Goal: Task Accomplishment & Management: Complete application form

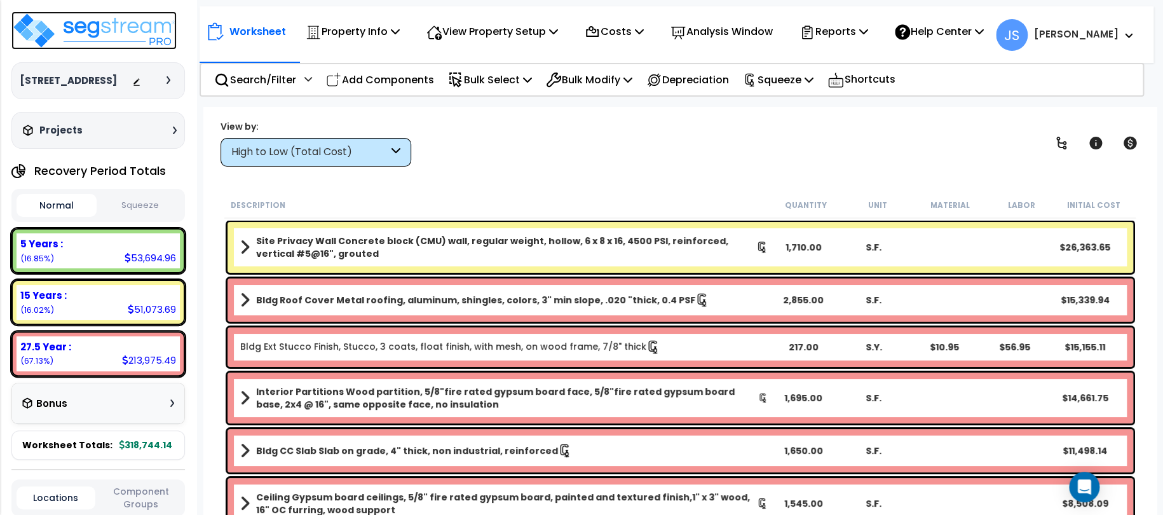
click at [95, 36] on img at bounding box center [93, 30] width 165 height 38
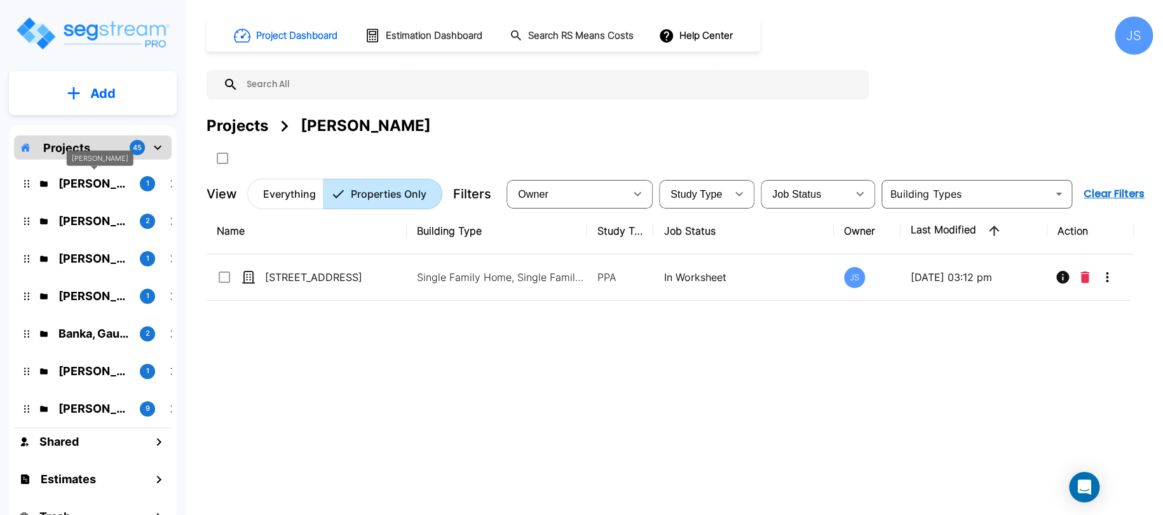
click at [108, 179] on p "Bholat, Sauda" at bounding box center [93, 183] width 71 height 17
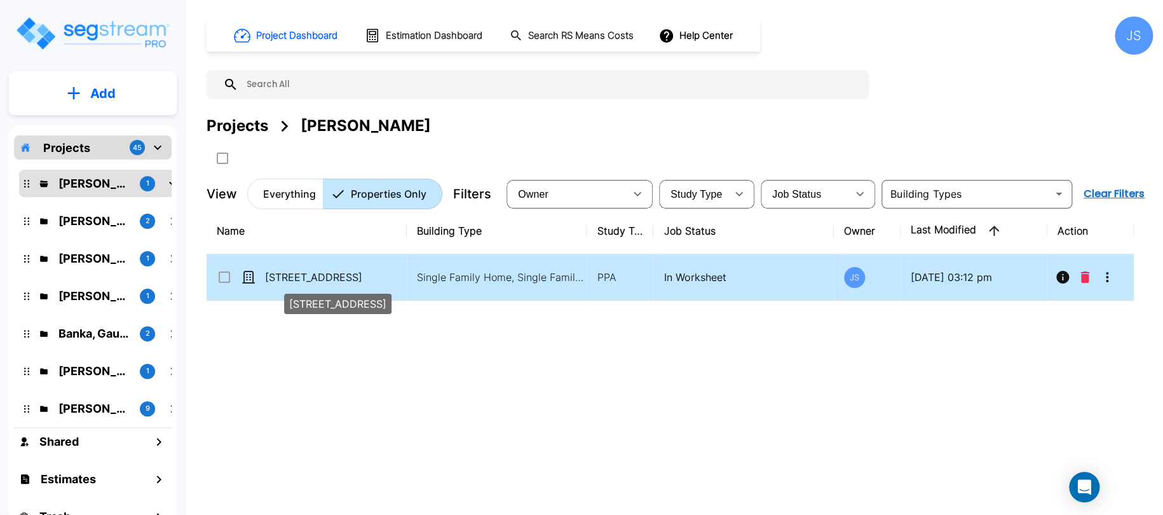
click at [368, 279] on p "[STREET_ADDRESS]" at bounding box center [328, 277] width 127 height 15
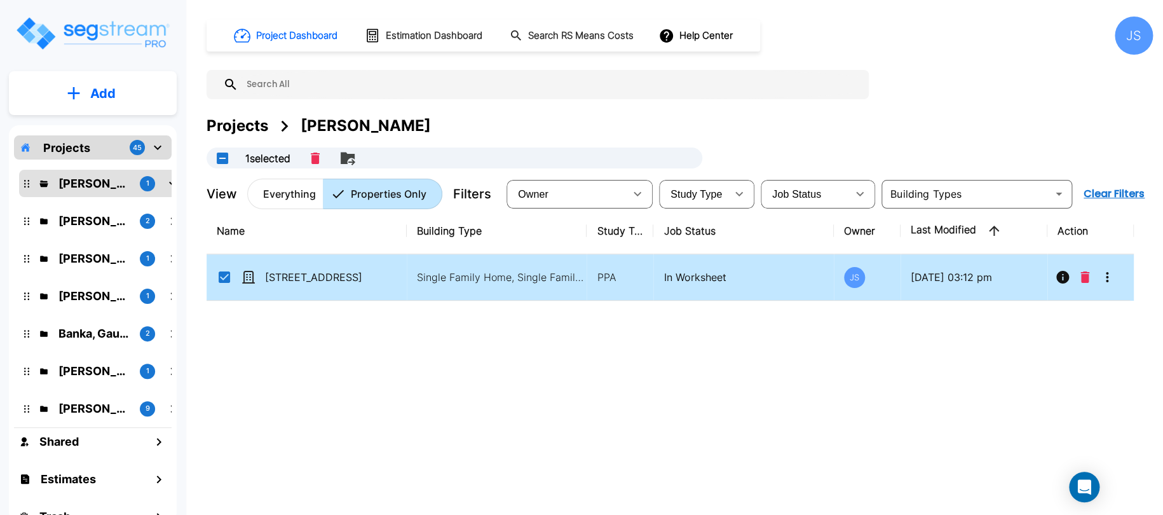
click at [493, 266] on td "Single Family Home, Single Family Home Site" at bounding box center [497, 277] width 180 height 46
checkbox input "false"
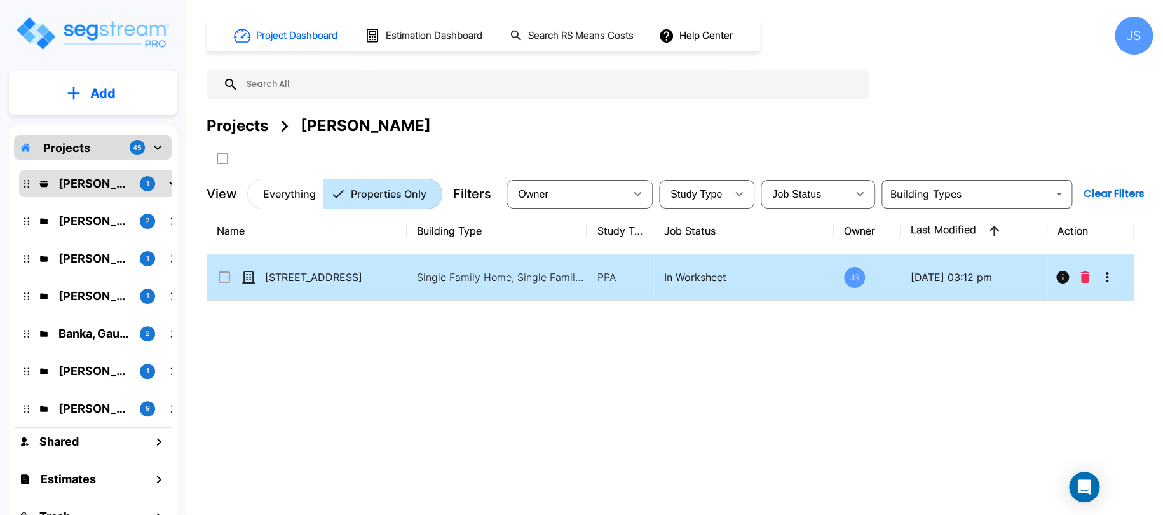
click at [493, 266] on td "Single Family Home, Single Family Home Site" at bounding box center [497, 277] width 180 height 46
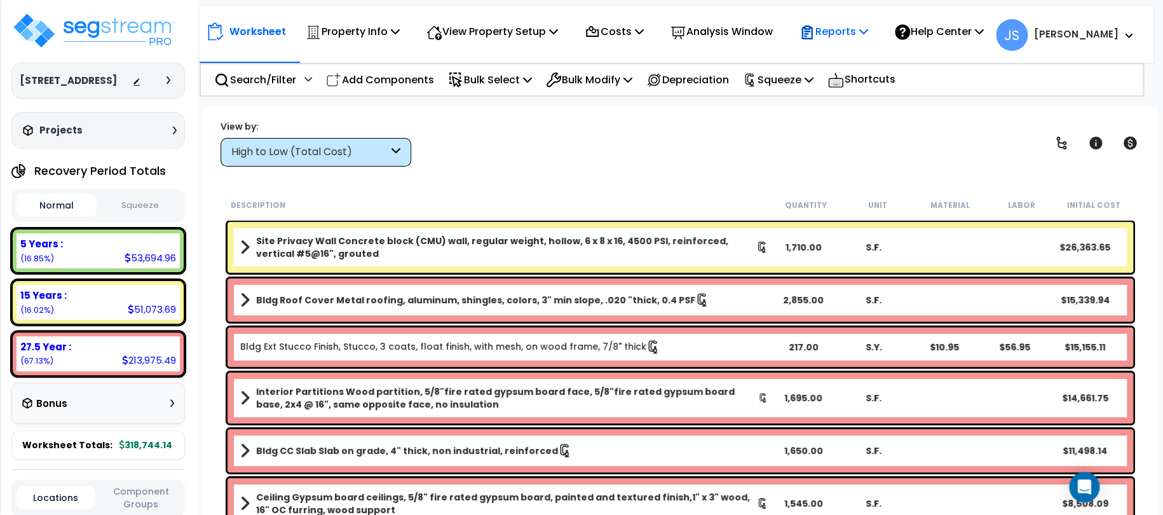
click at [866, 33] on p "Reports" at bounding box center [834, 31] width 68 height 17
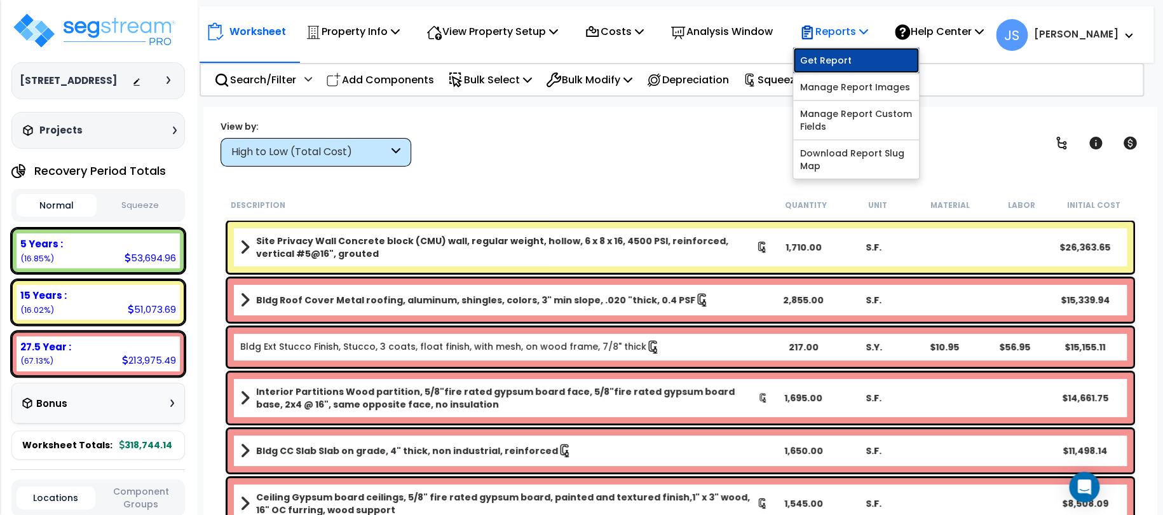
click at [854, 68] on link "Get Report" at bounding box center [856, 60] width 126 height 25
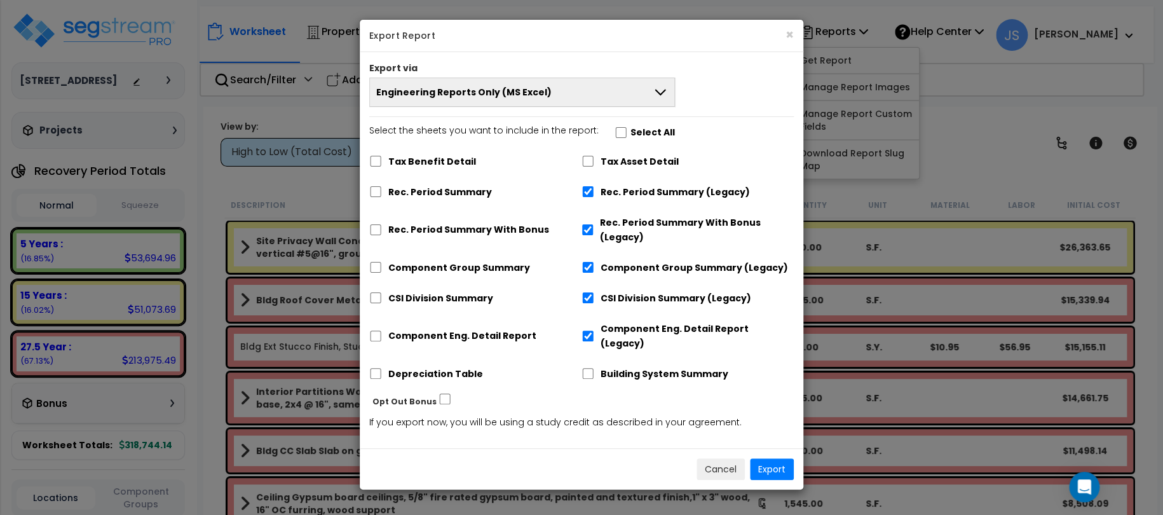
click at [503, 97] on span "Engineering Reports Only (MS Excel)" at bounding box center [463, 92] width 175 height 13
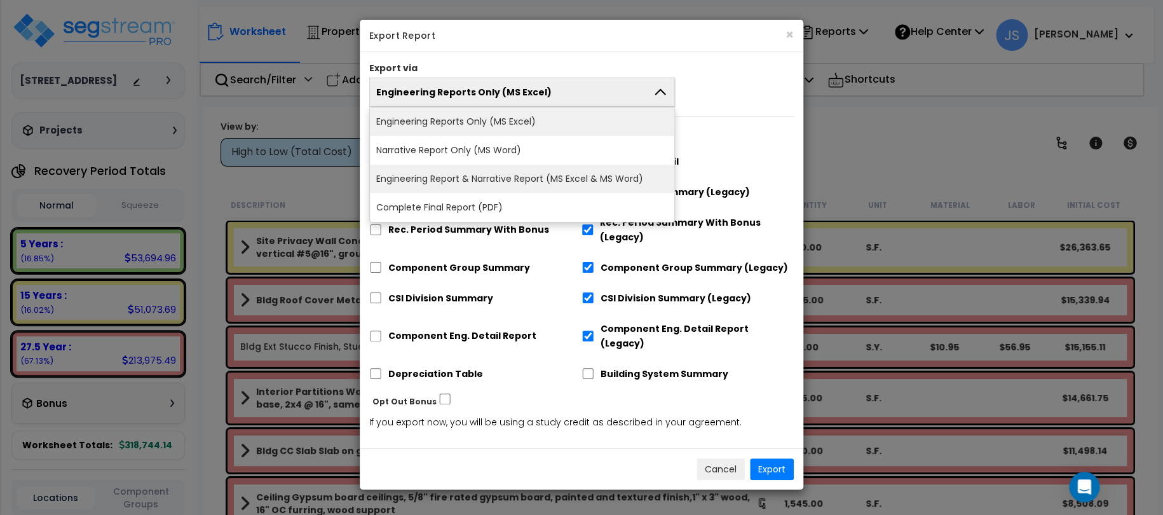
click at [502, 167] on li "Engineering Report & Narrative Report (MS Excel & MS Word)" at bounding box center [522, 179] width 305 height 29
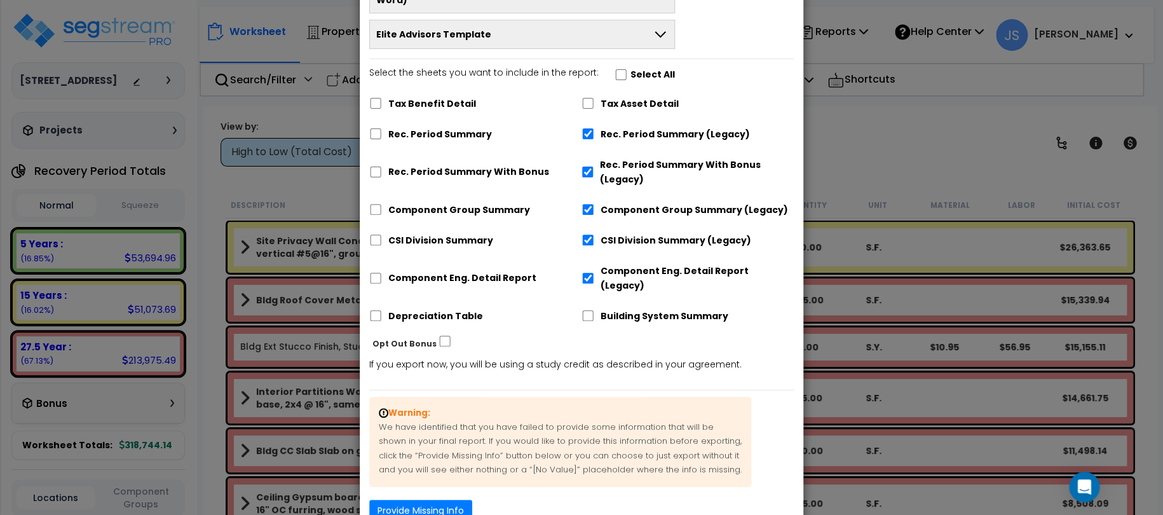
scroll to position [156, 0]
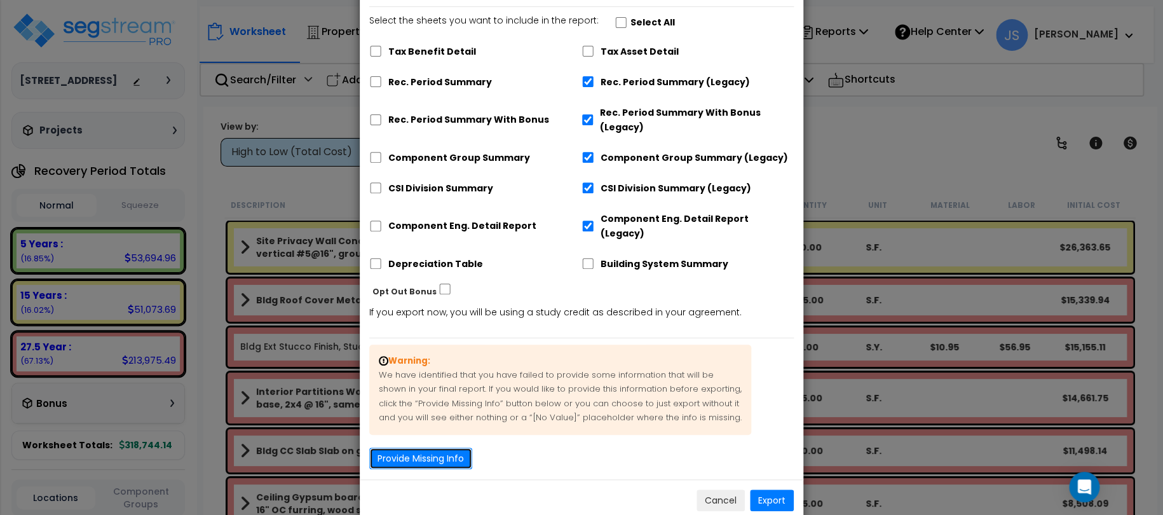
click at [437, 448] on button "Provide Missing Info" at bounding box center [420, 459] width 103 height 22
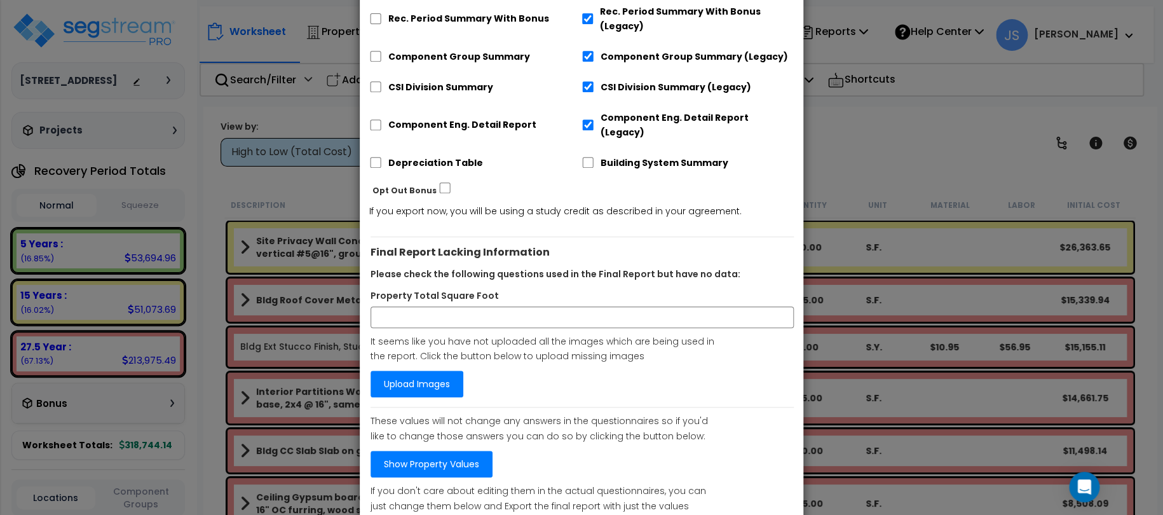
scroll to position [218, 0]
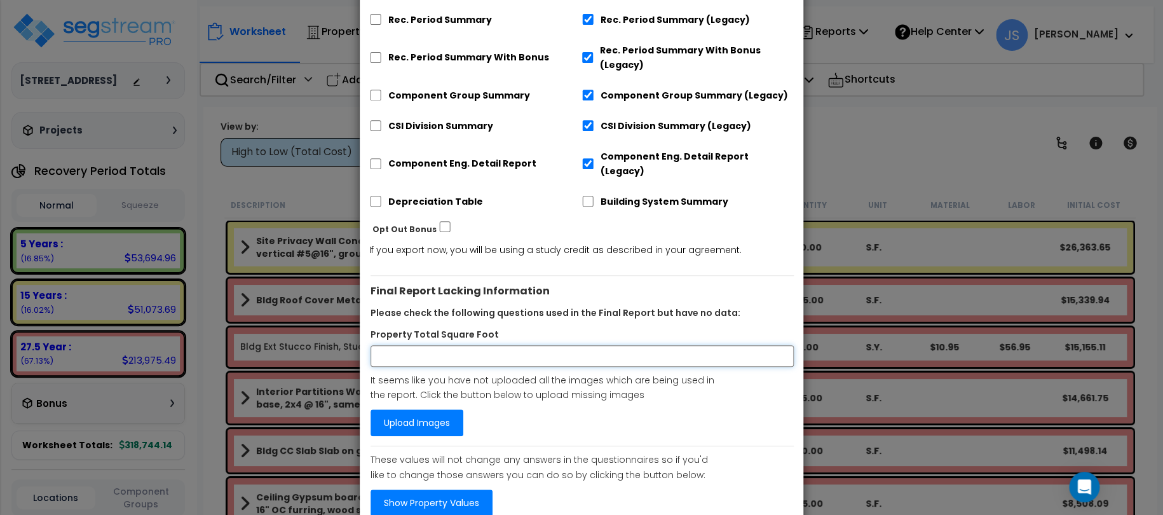
click at [418, 345] on input "Property Total Square Foot" at bounding box center [582, 356] width 423 height 22
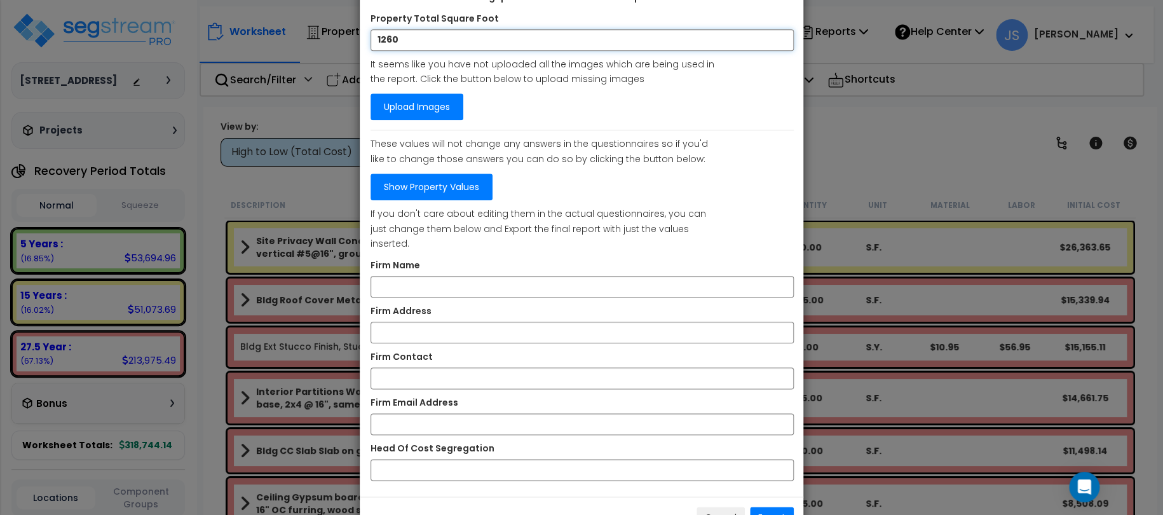
scroll to position [536, 0]
type input "1260"
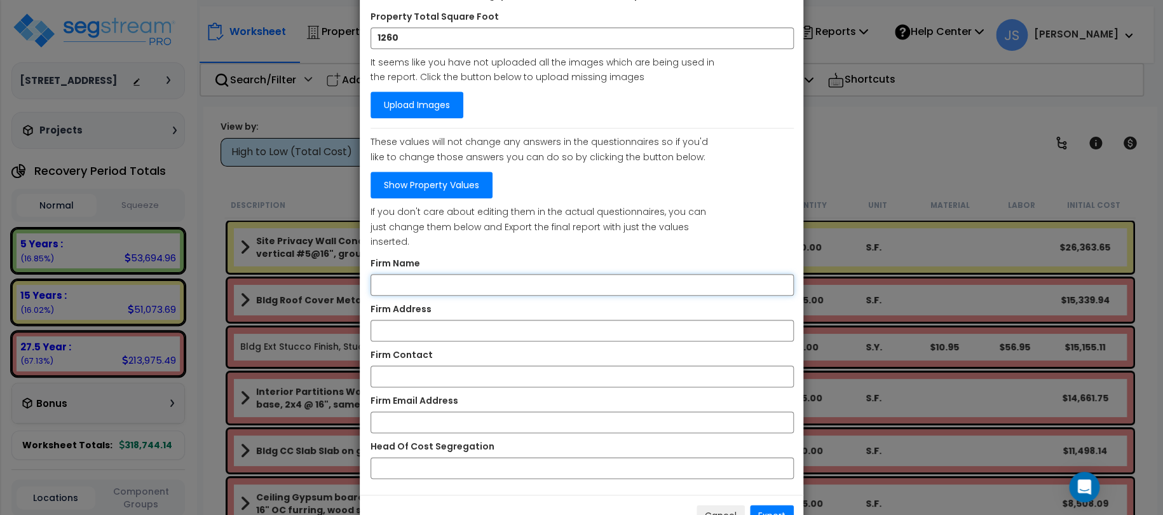
click at [429, 274] on input "Firm Name" at bounding box center [582, 285] width 423 height 22
type input "Elite Advisors"
click at [413, 320] on input "Firm Address" at bounding box center [582, 331] width 423 height 22
type input "[STREET_ADDRESS]"
click at [411, 366] on input "Firm Contact" at bounding box center [582, 377] width 423 height 22
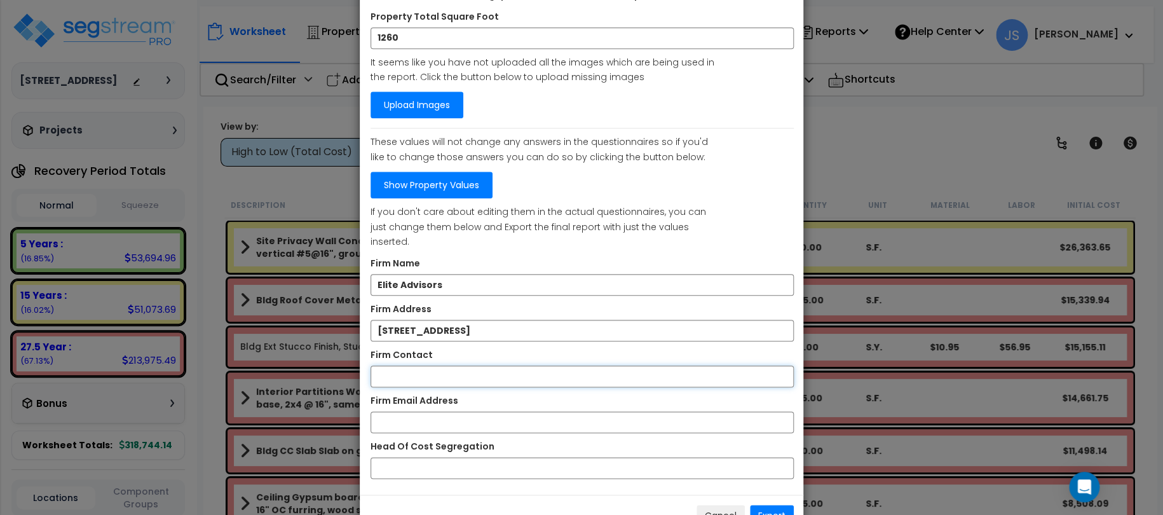
type input "[PHONE_NUMBER]"
click at [414, 411] on input "Firm Email Address" at bounding box center [582, 422] width 423 height 22
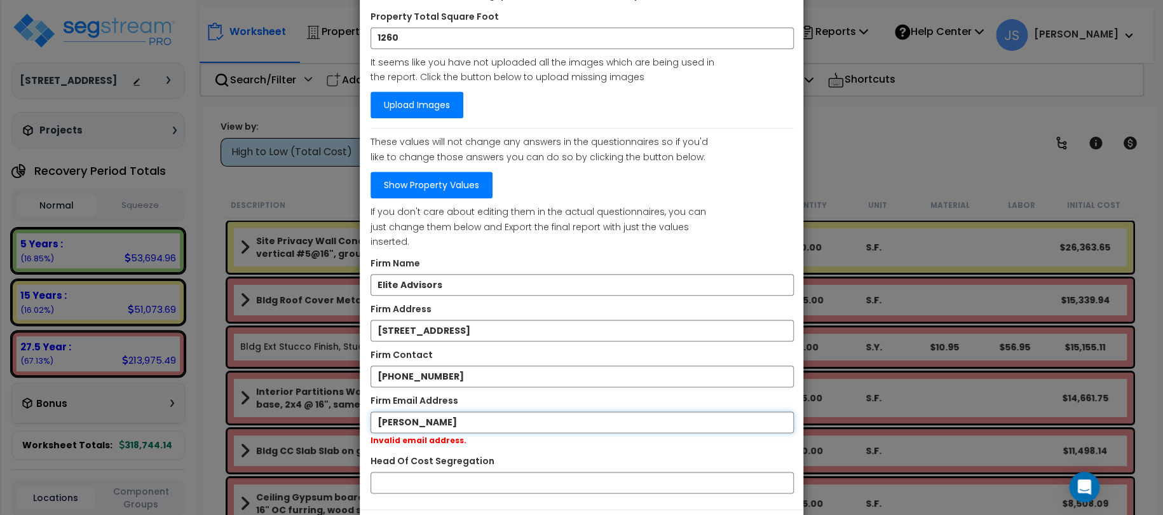
type input "[PERSON_NAME][EMAIL_ADDRESS][DOMAIN_NAME]"
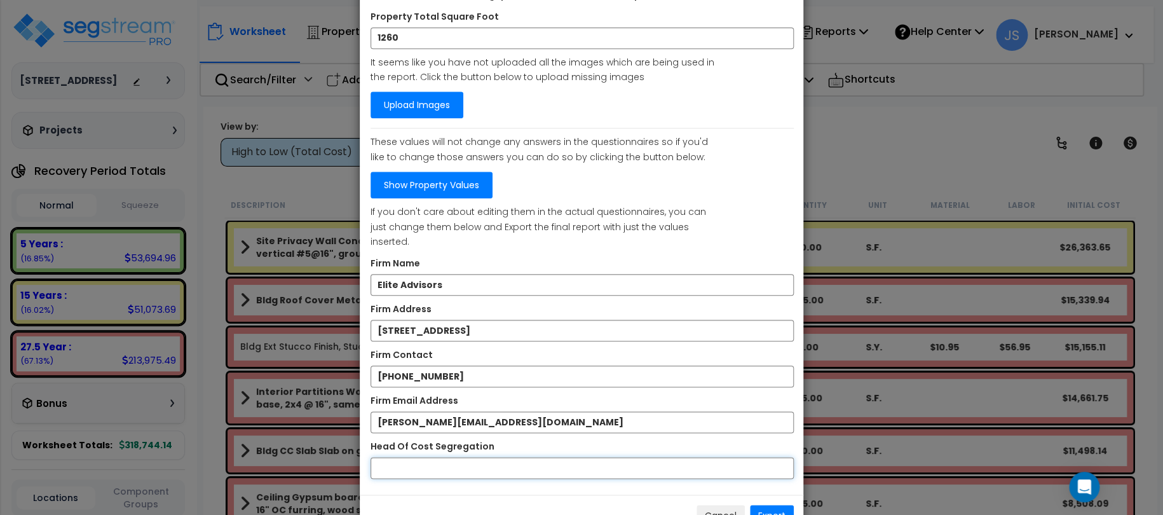
click at [445, 457] on input "Head Of Cost Segregation" at bounding box center [582, 468] width 423 height 22
type input "[PERSON_NAME]"
click at [767, 505] on button "Export" at bounding box center [772, 516] width 44 height 22
